Goal: Book appointment/travel/reservation

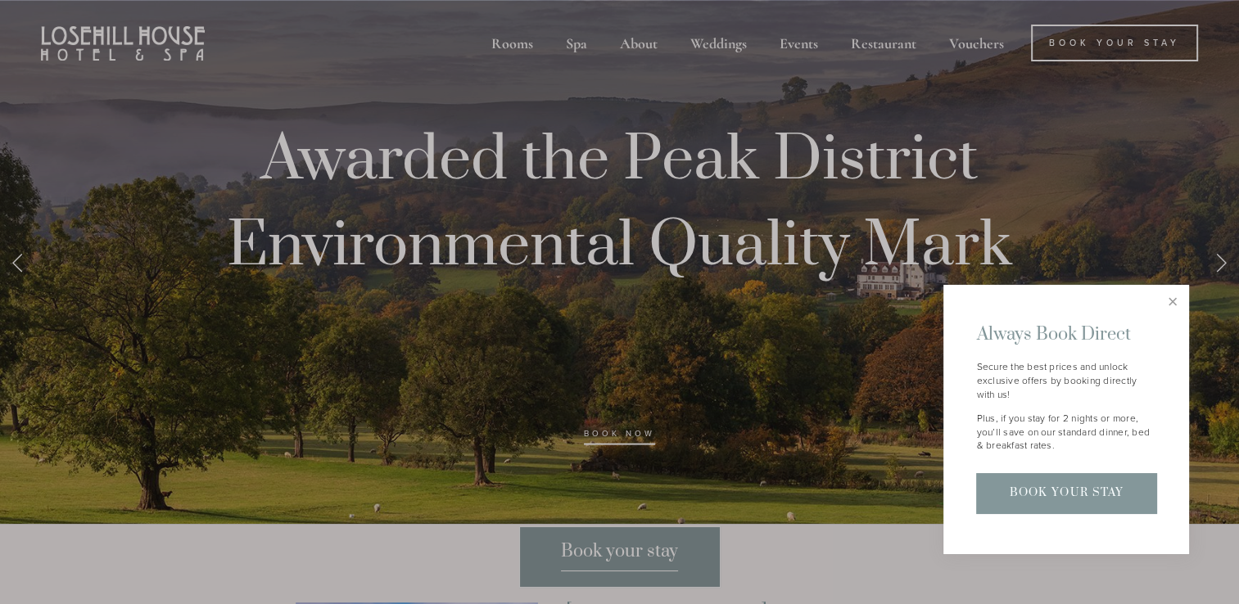
click at [615, 548] on div at bounding box center [619, 302] width 1239 height 604
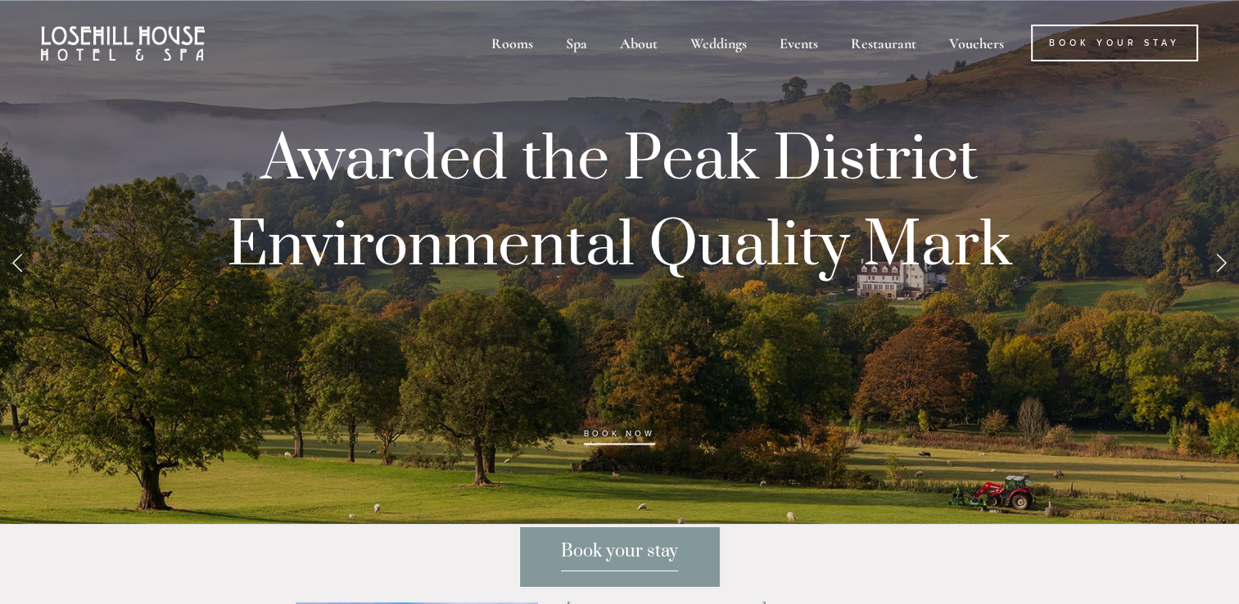
click at [609, 550] on span "Book your stay" at bounding box center [619, 556] width 117 height 31
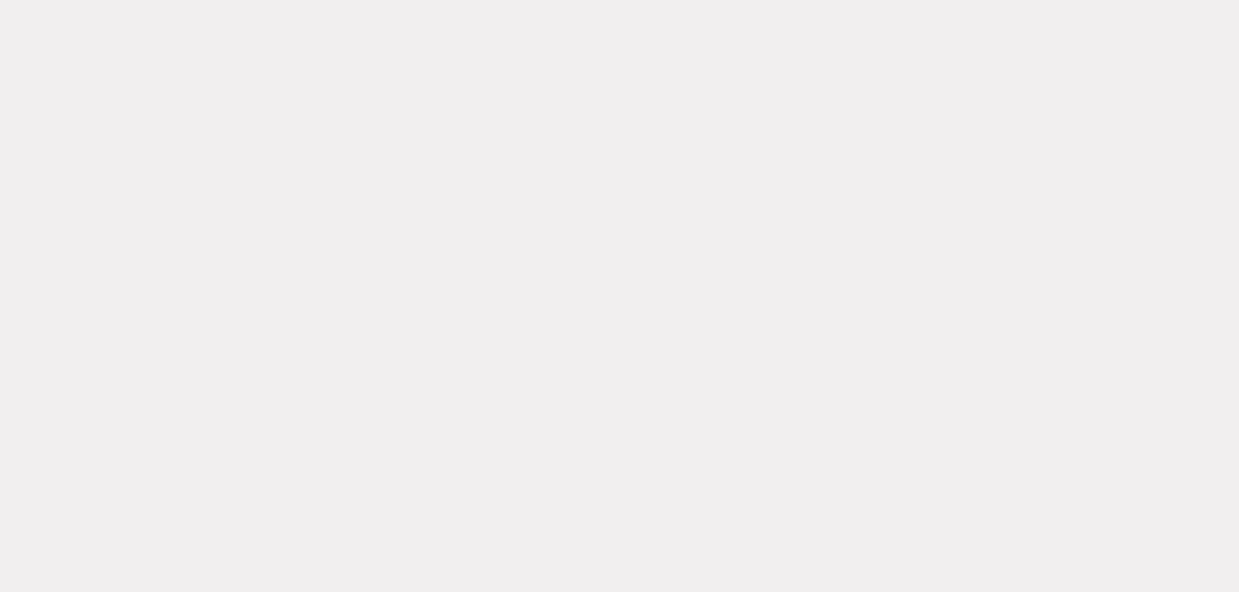
scroll to position [414, 0]
